Goal: Complete application form

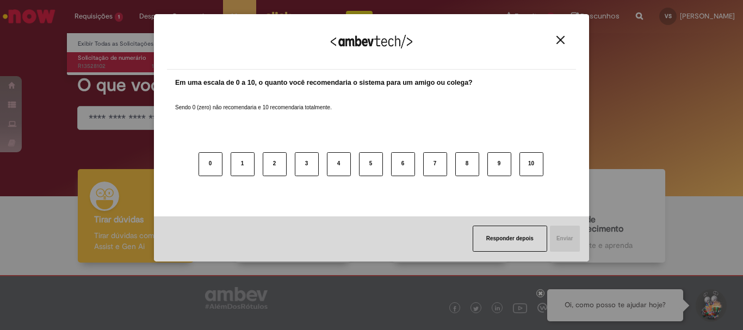
click at [94, 57] on div "Agradecemos seu feedback! Em uma escala de 0 a 10, o quanto você recomendaria o…" at bounding box center [371, 165] width 743 height 330
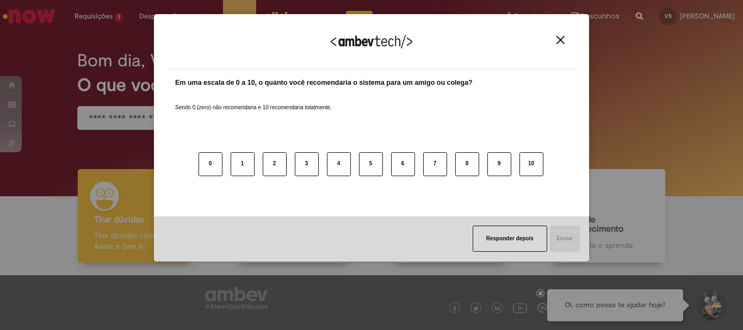
click at [559, 38] on img "Close" at bounding box center [560, 40] width 8 height 8
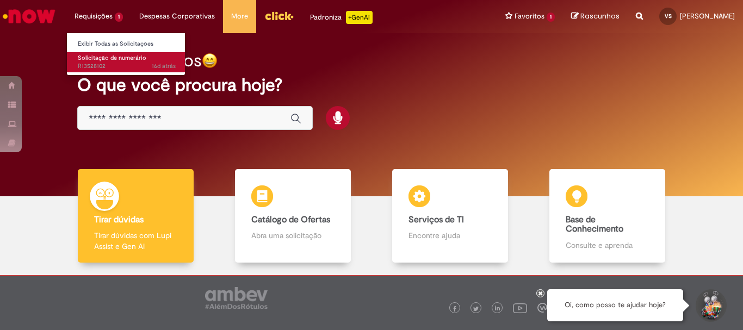
click at [105, 58] on span "Solicitação de numerário" at bounding box center [112, 58] width 69 height 8
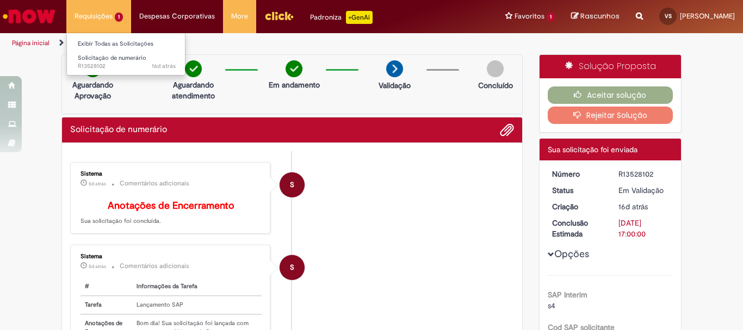
click at [88, 17] on li "Requisições 1 Exibir Todas as Solicitações Solicitação de numerário 16d atrás 1…" at bounding box center [98, 16] width 65 height 33
click at [101, 16] on li "Requisições 1 Exibir Todas as Solicitações Solicitação de numerário 16d atrás 1…" at bounding box center [98, 16] width 65 height 33
click at [31, 17] on img "Ir para a Homepage" at bounding box center [29, 16] width 56 height 22
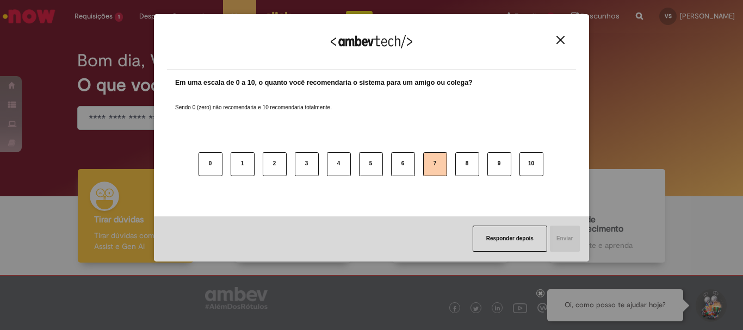
drag, startPoint x: 433, startPoint y: 162, endPoint x: 438, endPoint y: 166, distance: 7.0
click at [433, 163] on button "7" at bounding box center [435, 164] width 24 height 24
drag, startPoint x: 562, startPoint y: 241, endPoint x: 552, endPoint y: 240, distance: 9.8
click at [562, 241] on button "Enviar" at bounding box center [564, 239] width 31 height 26
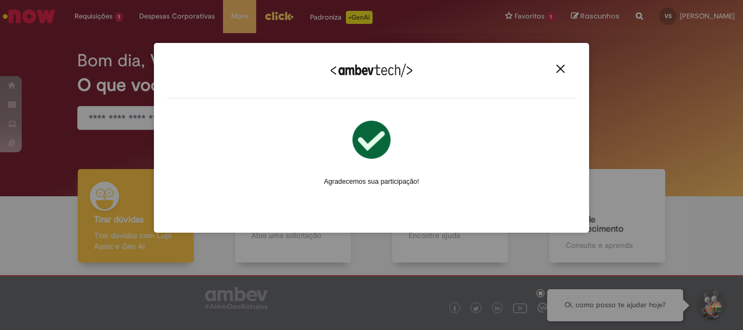
click at [560, 66] on img "Close" at bounding box center [560, 69] width 8 height 8
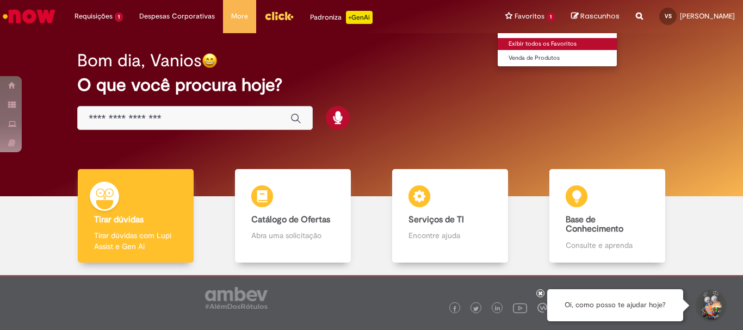
click at [524, 47] on link "Exibir todos os Favoritos" at bounding box center [558, 44] width 120 height 12
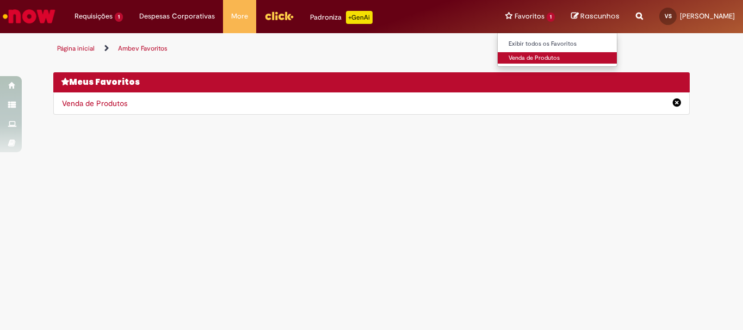
click at [524, 57] on link "Venda de Produtos" at bounding box center [558, 58] width 120 height 12
